Goal: Task Accomplishment & Management: Manage account settings

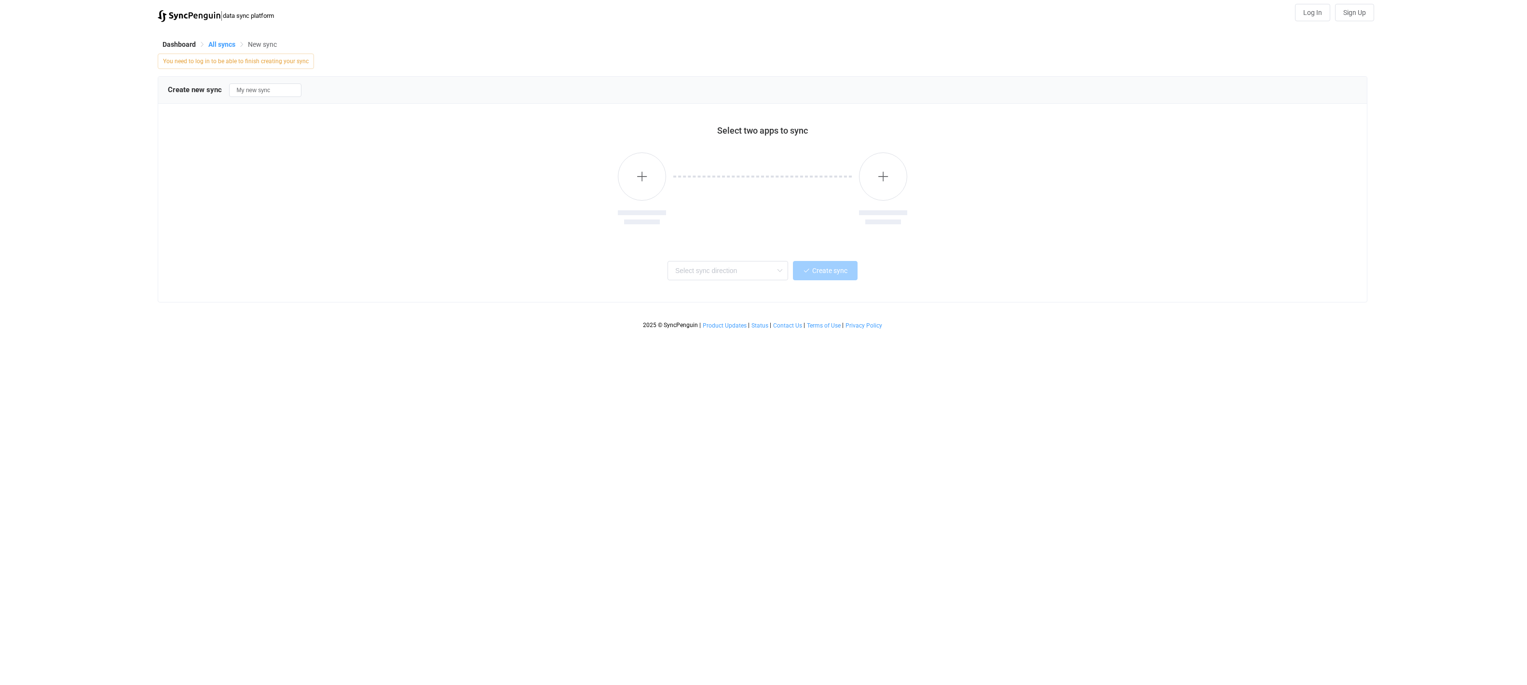
click at [211, 41] on span "All syncs" at bounding box center [221, 45] width 27 height 8
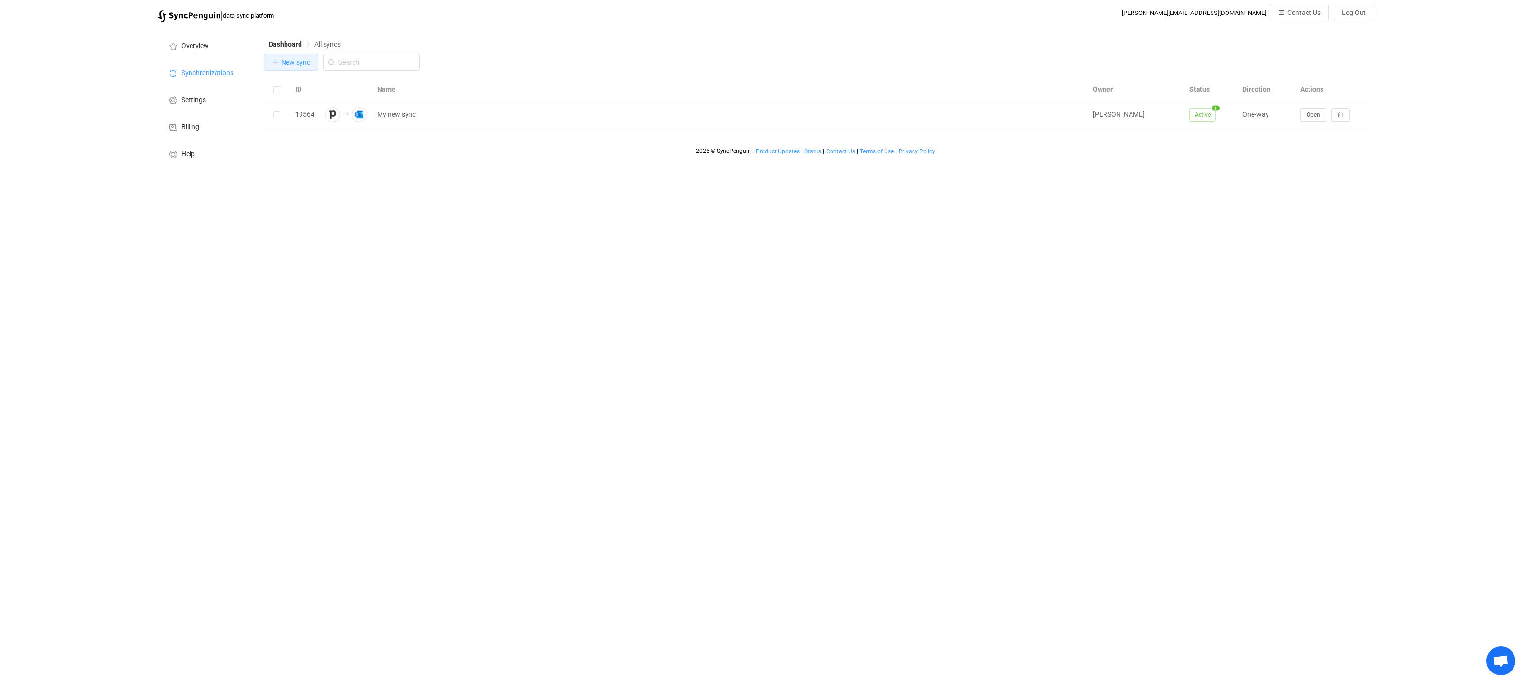
click at [282, 64] on span "New sync" at bounding box center [295, 62] width 29 height 8
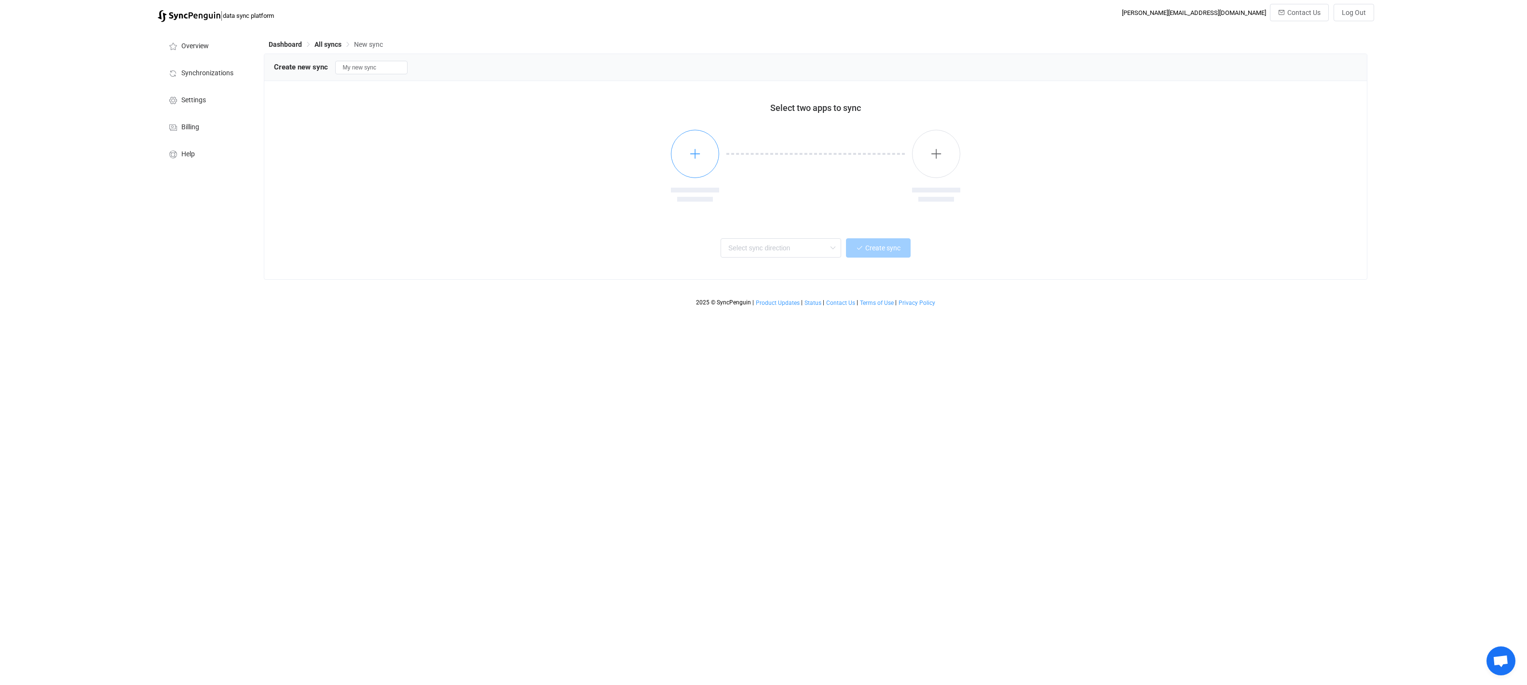
click at [696, 154] on icon "button" at bounding box center [695, 154] width 12 height 12
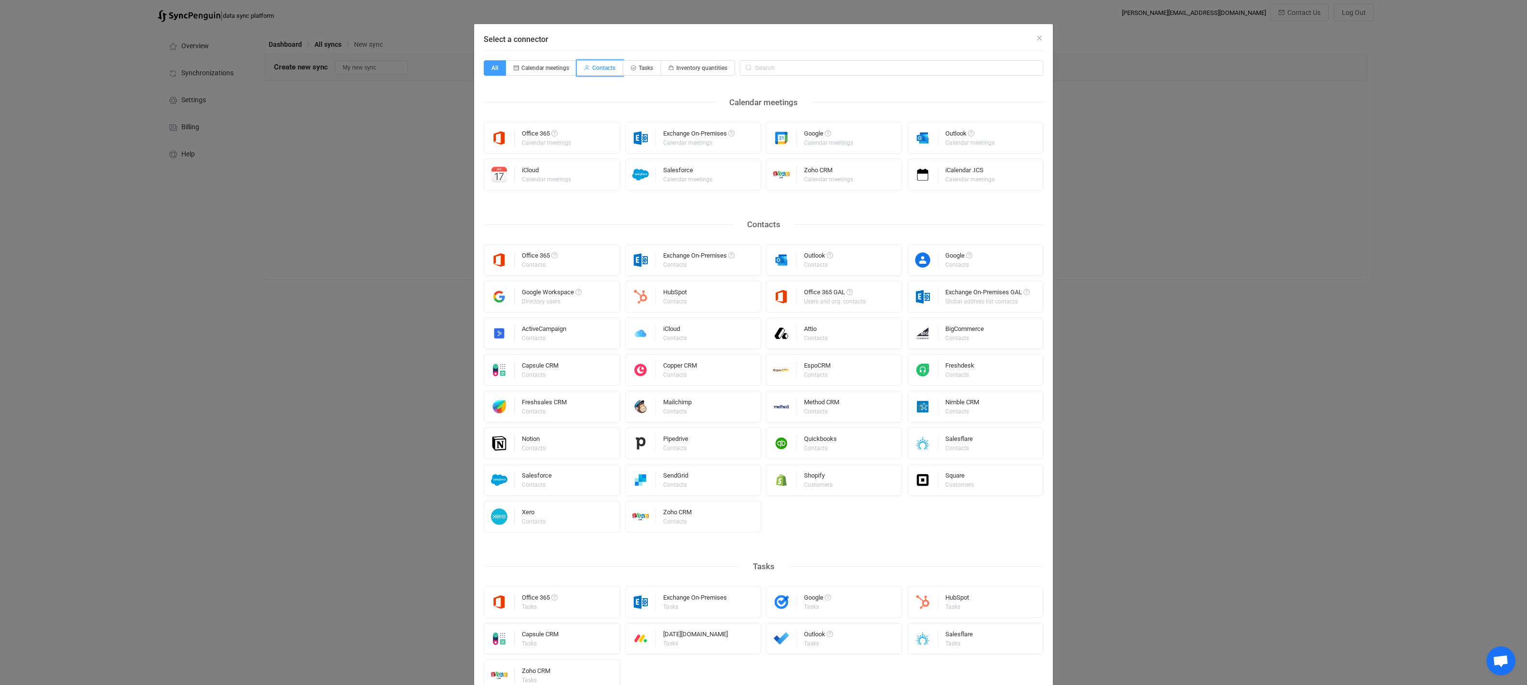
click at [603, 70] on span "Contacts" at bounding box center [603, 68] width 23 height 7
click at [586, 68] on input "Contacts" at bounding box center [582, 65] width 6 height 6
radio input "true"
radio input "false"
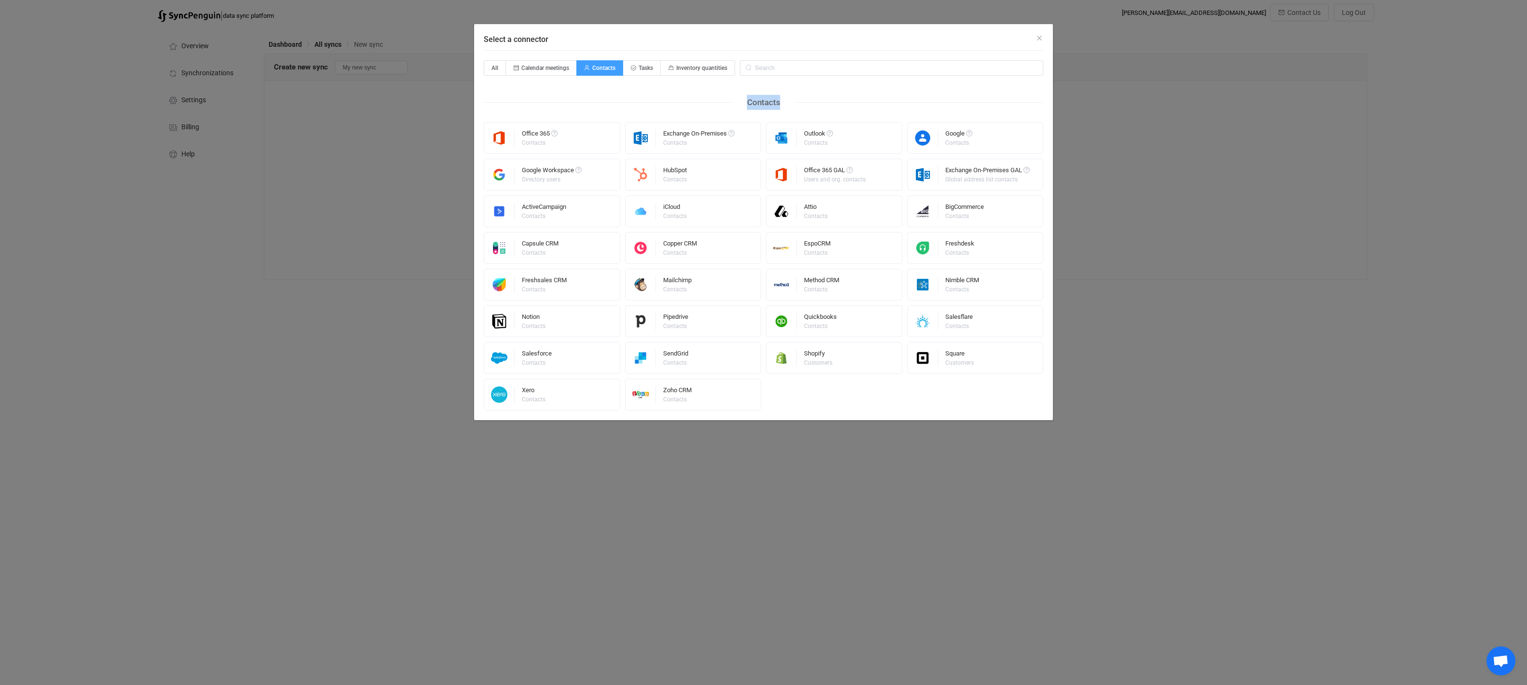
drag, startPoint x: 782, startPoint y: 101, endPoint x: 748, endPoint y: 103, distance: 34.3
click at [748, 103] on div "Contacts" at bounding box center [764, 102] width 62 height 15
drag, startPoint x: 748, startPoint y: 103, endPoint x: 795, endPoint y: 113, distance: 47.9
click at [748, 103] on div "Contacts" at bounding box center [764, 102] width 62 height 15
click at [531, 137] on div "Office 365" at bounding box center [540, 135] width 36 height 10
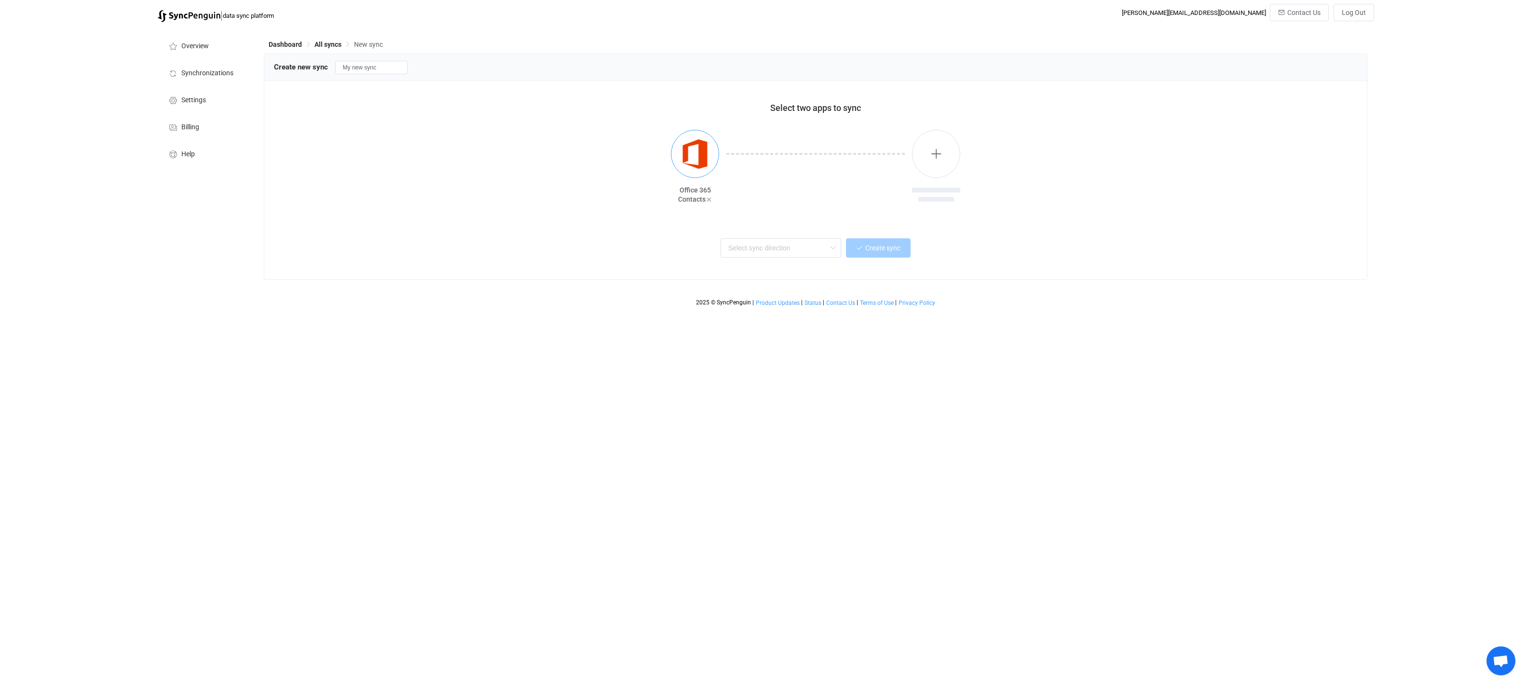
click at [690, 162] on img "button" at bounding box center [695, 154] width 36 height 36
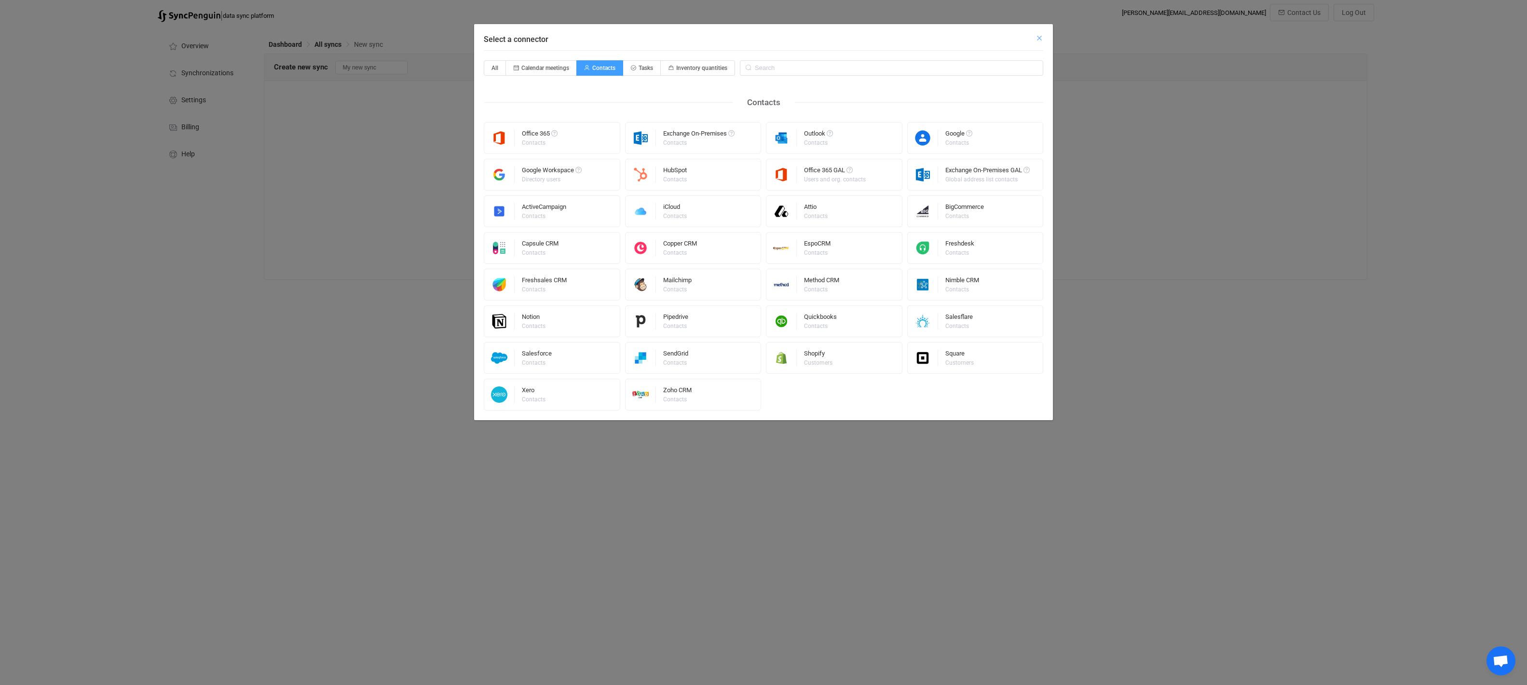
click at [1041, 38] on icon "Close" at bounding box center [1040, 38] width 8 height 8
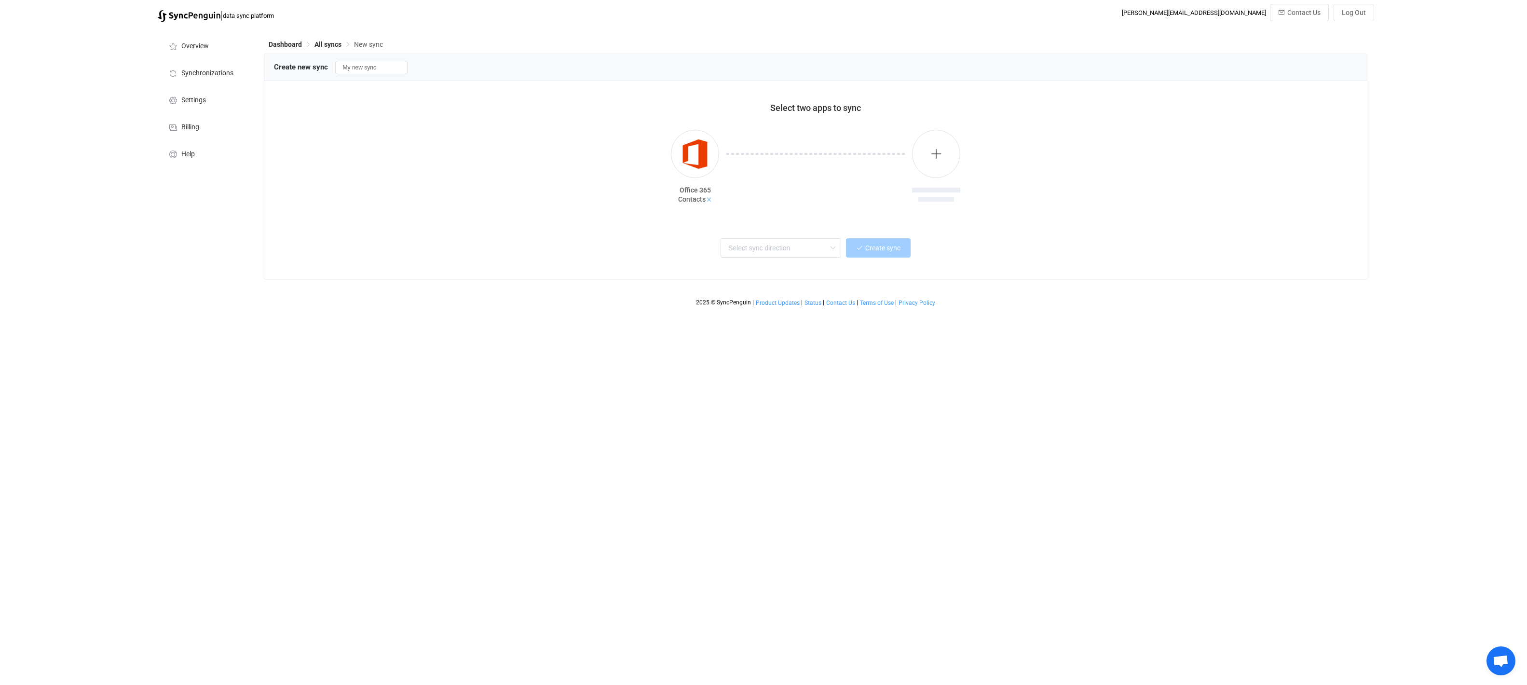
click at [709, 197] on icon at bounding box center [709, 199] width 7 height 7
click at [183, 75] on span "Synchronizations" at bounding box center [207, 73] width 52 height 8
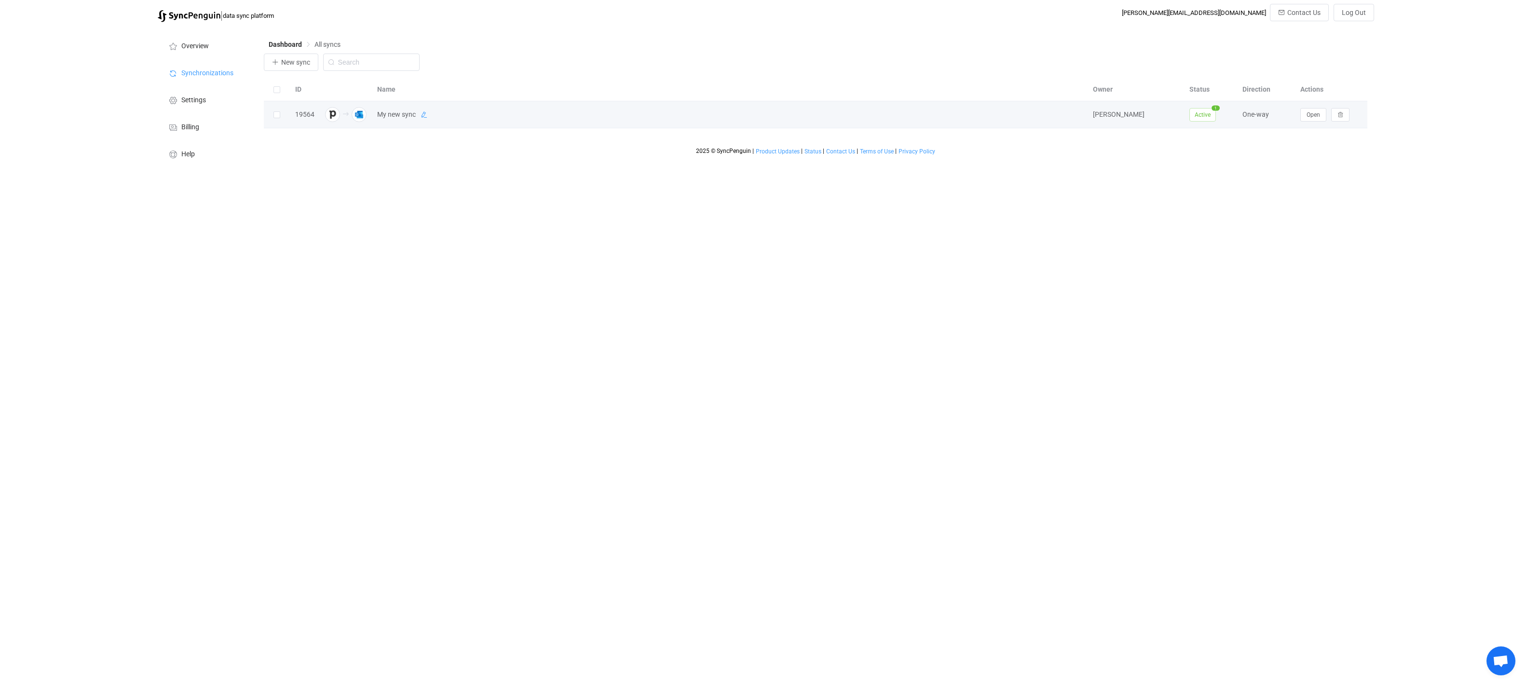
click at [423, 116] on icon at bounding box center [424, 114] width 7 height 7
drag, startPoint x: 324, startPoint y: 178, endPoint x: 382, endPoint y: 120, distance: 81.9
click at [325, 172] on html "| data sync platform [PERSON_NAME][EMAIL_ADDRESS][DOMAIN_NAME] Contact Us Log O…" at bounding box center [763, 86] width 1527 height 172
click at [464, 116] on input "My new sync" at bounding box center [717, 115] width 690 height 14
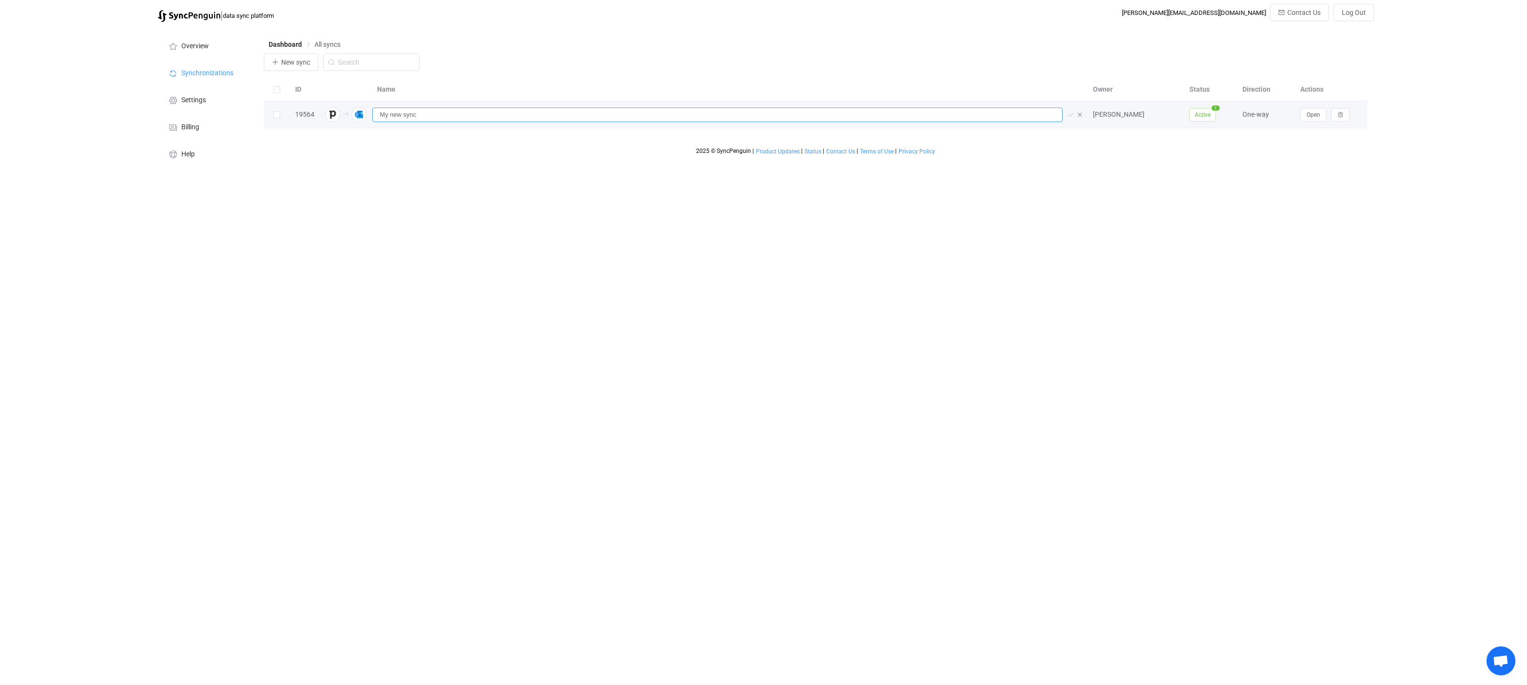
click at [463, 116] on input "My new sync" at bounding box center [717, 115] width 690 height 14
type input "Pipedrive to Outlook"
